Goal: Find specific page/section: Find specific page/section

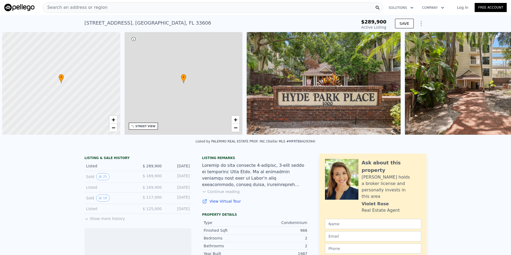
scroll to position [0, 2]
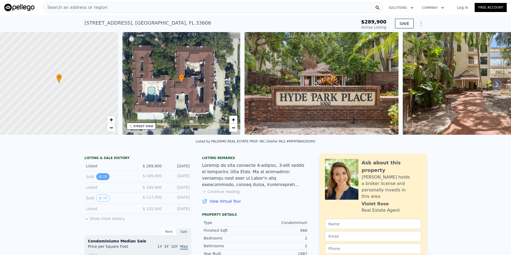
click at [101, 180] on button "25" at bounding box center [102, 176] width 13 height 7
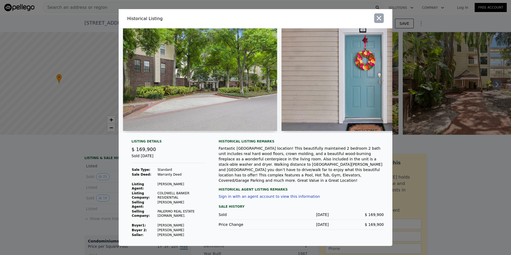
click at [380, 19] on icon "button" at bounding box center [379, 18] width 5 height 5
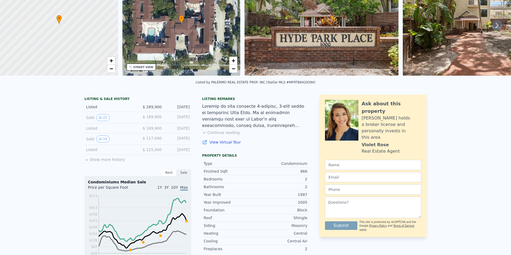
scroll to position [0, 0]
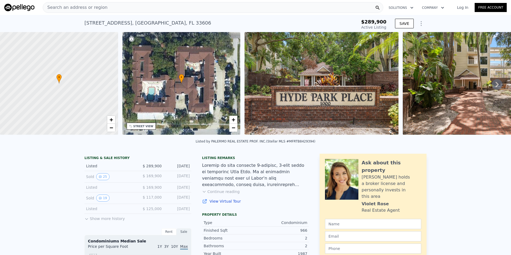
drag, startPoint x: 174, startPoint y: 8, endPoint x: 163, endPoint y: 8, distance: 10.7
click at [163, 8] on div "Search an address or region" at bounding box center [213, 7] width 340 height 11
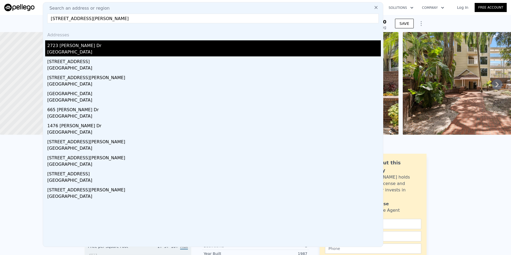
type input "[STREET_ADDRESS][PERSON_NAME]"
click at [109, 55] on div "[GEOGRAPHIC_DATA]" at bounding box center [213, 52] width 333 height 7
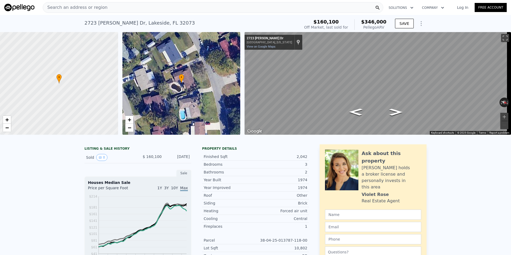
click at [235, 6] on div "Search an address or region" at bounding box center [213, 7] width 340 height 11
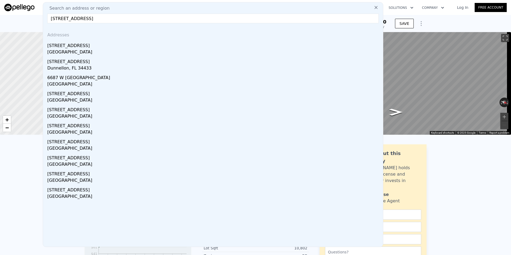
click at [200, 17] on input "[STREET_ADDRESS]" at bounding box center [212, 19] width 331 height 10
type input "[STREET_ADDRESS]"
click at [374, 9] on icon at bounding box center [375, 7] width 5 height 5
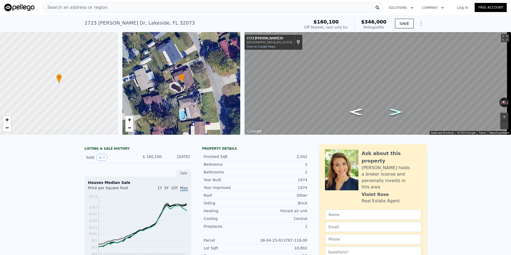
click at [391, 110] on icon "Go North, Dennis Dr" at bounding box center [396, 112] width 24 height 10
click at [391, 110] on icon "Go Northwest, Dennis Dr" at bounding box center [396, 112] width 26 height 11
click at [391, 110] on icon "Go Northwest, Dennis Dr" at bounding box center [396, 111] width 28 height 11
click at [391, 110] on icon "Go Northwest, Dennis Dr" at bounding box center [395, 111] width 29 height 11
click at [359, 112] on icon "Go Southeast, Dennis Dr" at bounding box center [355, 113] width 29 height 11
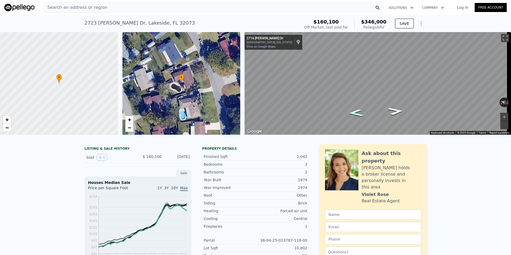
click at [359, 112] on icon "Go Southeast, Dennis Dr" at bounding box center [356, 112] width 28 height 11
click at [359, 112] on icon "Go Southeast, Dennis Dr" at bounding box center [356, 112] width 26 height 11
click at [144, 6] on div "Search an address or region" at bounding box center [213, 7] width 340 height 11
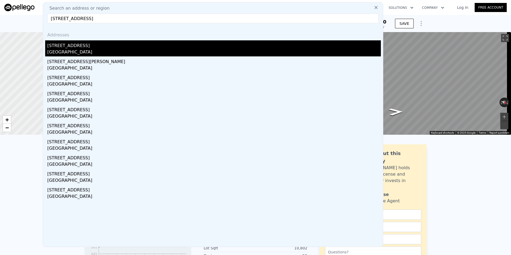
type input "[STREET_ADDRESS]"
click at [159, 53] on div "[GEOGRAPHIC_DATA]" at bounding box center [213, 52] width 333 height 7
